Goal: Use online tool/utility: Utilize a website feature to perform a specific function

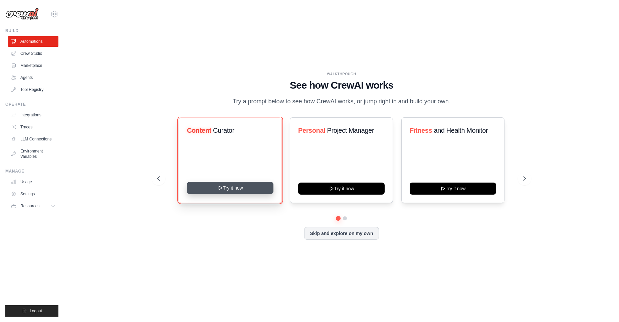
click at [232, 192] on button "Try it now" at bounding box center [230, 188] width 86 height 12
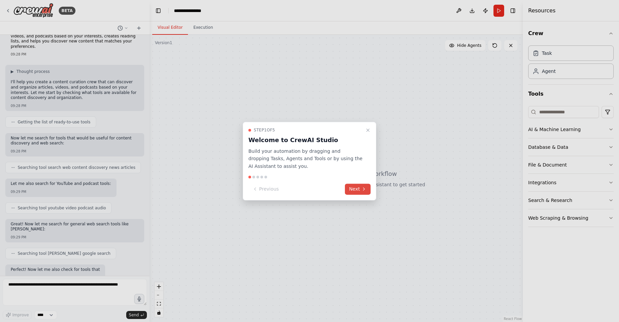
scroll to position [54, 0]
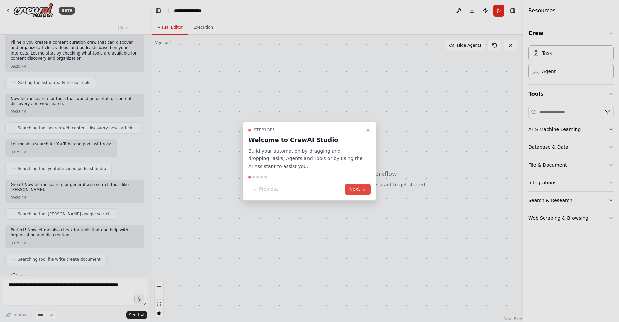
click at [357, 188] on button "Next" at bounding box center [358, 188] width 26 height 11
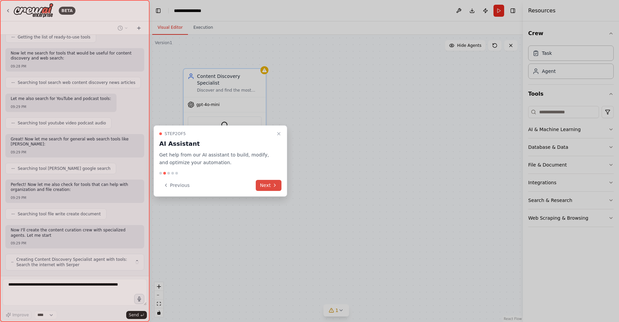
scroll to position [105, 0]
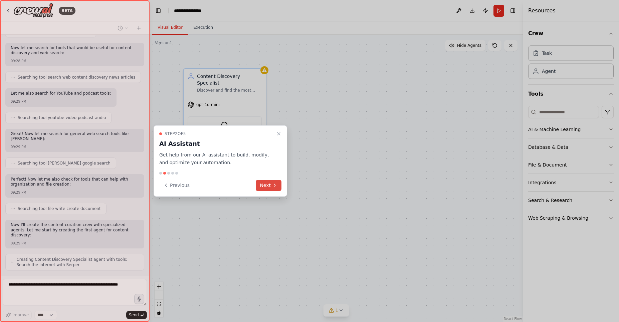
click at [265, 187] on button "Next" at bounding box center [269, 185] width 26 height 11
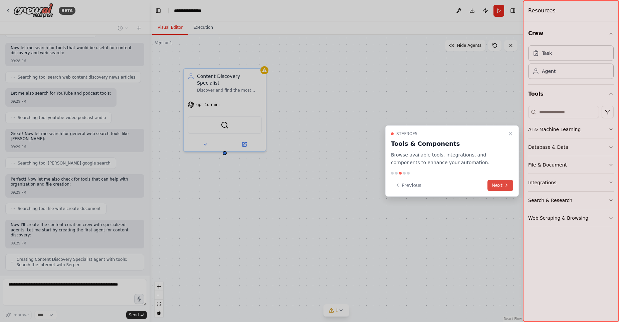
click at [499, 185] on button "Next" at bounding box center [500, 185] width 26 height 11
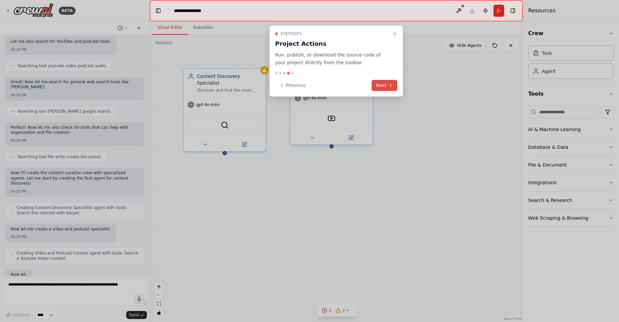
scroll to position [196, 0]
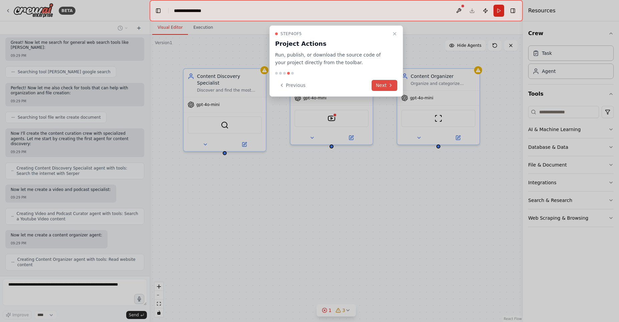
click at [383, 84] on button "Next" at bounding box center [385, 85] width 26 height 11
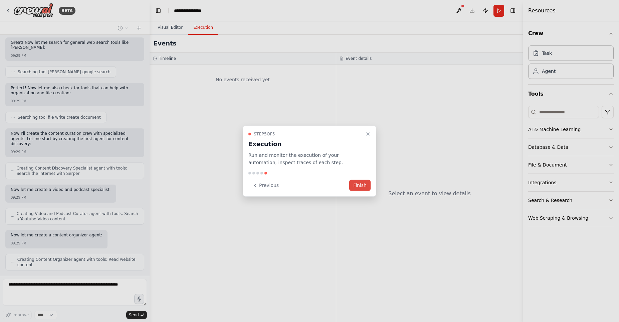
click at [356, 186] on button "Finish" at bounding box center [359, 185] width 21 height 11
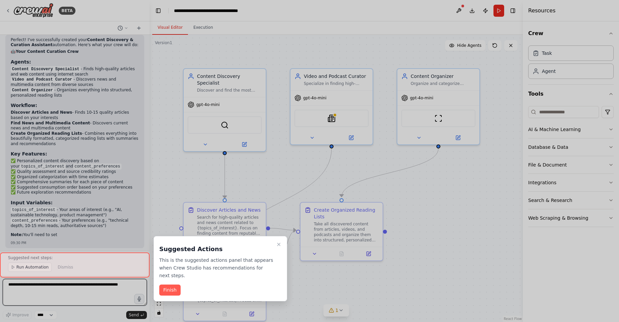
scroll to position [969, 0]
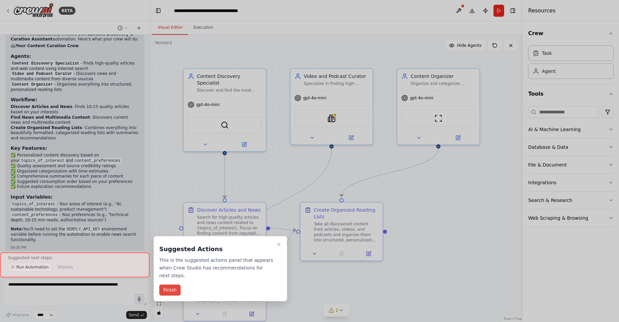
click at [174, 284] on button "Finish" at bounding box center [169, 289] width 21 height 11
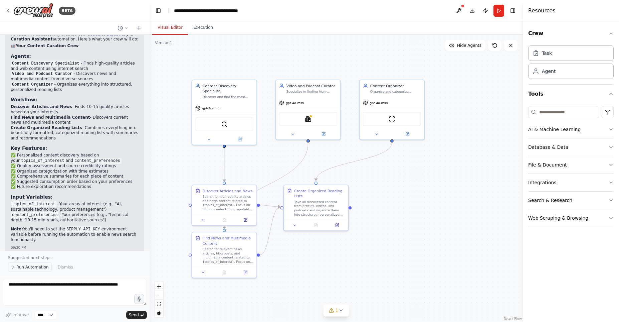
click at [34, 267] on span "Run Automation" at bounding box center [32, 266] width 32 height 5
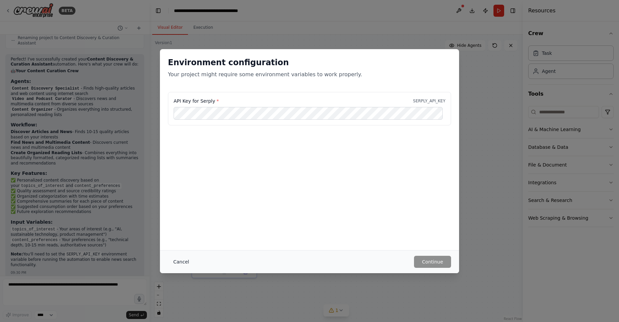
click at [181, 258] on button "Cancel" at bounding box center [181, 261] width 26 height 12
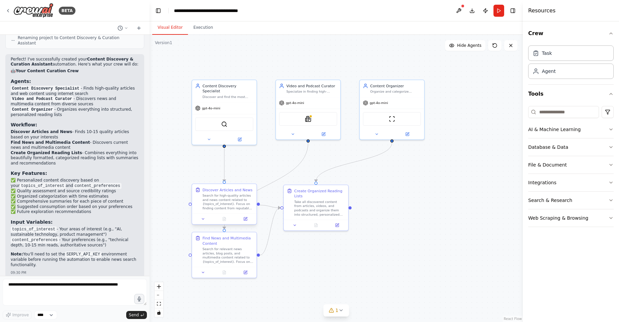
click at [228, 205] on div "Search for high-quality articles and news content related to {topics_of_interes…" at bounding box center [228, 201] width 51 height 17
